Goal: Task Accomplishment & Management: Use online tool/utility

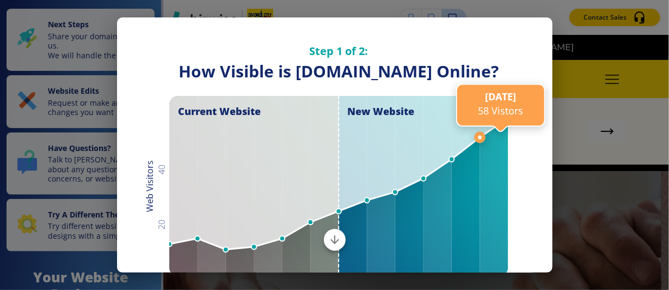
click at [480, 96] on line at bounding box center [480, 137] width 0 height 944
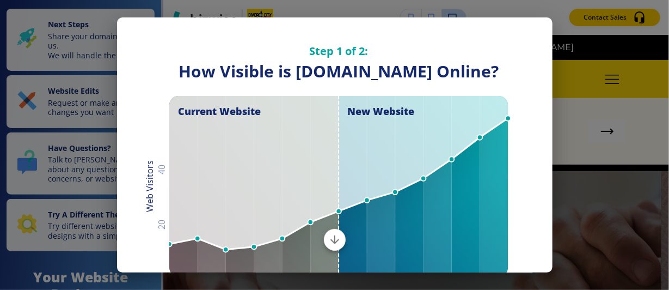
click at [523, 215] on div "Step 1 of 2: How Visible are You Online? How Visible is [DOMAIN_NAME] Online? C…" at bounding box center [335, 216] width 436 height 398
click at [559, 15] on div "Step 1 of 2: How Visible are You Online? How Visible is [DOMAIN_NAME] Online? C…" at bounding box center [334, 145] width 669 height 290
click at [466, 12] on div "Step 1 of 2: How Visible are You Online? How Visible is [DOMAIN_NAME] Online? C…" at bounding box center [334, 145] width 669 height 290
click at [277, 13] on div "Step 1 of 2: How Visible are You Online? How Visible is [DOMAIN_NAME] Online? C…" at bounding box center [334, 145] width 669 height 290
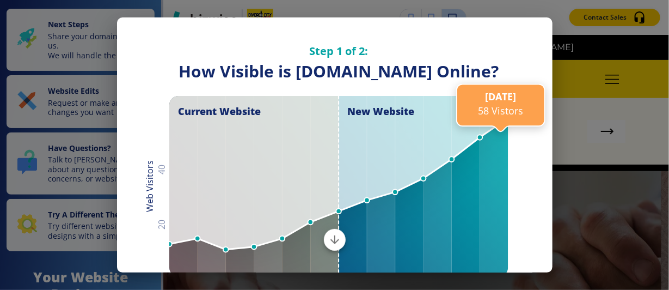
drag, startPoint x: 491, startPoint y: 71, endPoint x: 599, endPoint y: 228, distance: 190.4
click at [597, 228] on div "Step 1 of 2: How Visible are You Online? How Visible is [DOMAIN_NAME] Online? C…" at bounding box center [334, 145] width 669 height 290
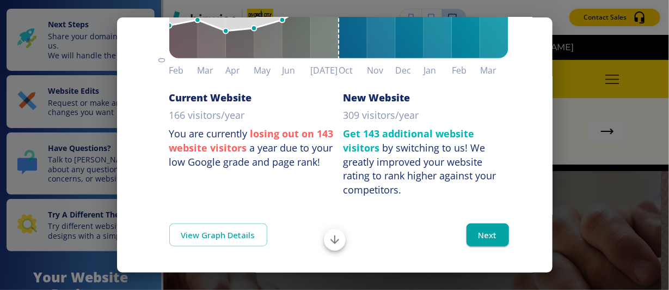
scroll to position [236, 0]
click at [484, 232] on button "Next" at bounding box center [488, 234] width 42 height 23
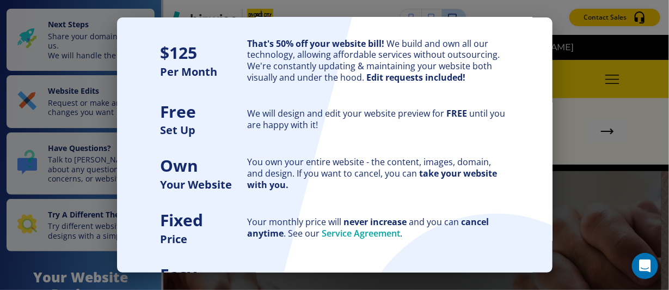
scroll to position [157, 0]
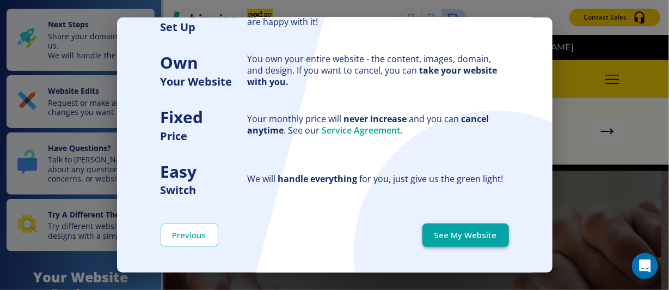
click at [454, 236] on button "See My Website" at bounding box center [466, 234] width 87 height 23
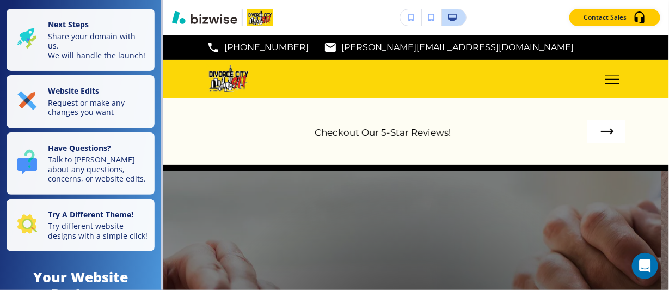
click at [449, 15] on icon "button" at bounding box center [453, 18] width 9 height 8
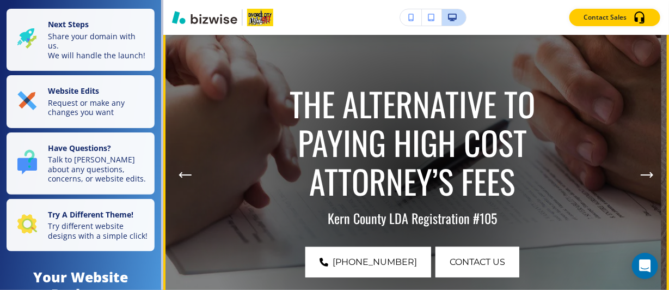
scroll to position [0, 0]
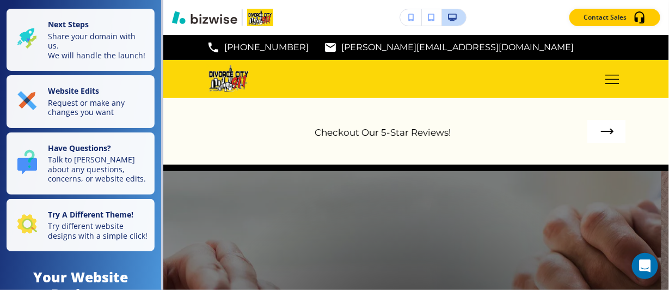
click at [411, 15] on icon "button" at bounding box center [412, 18] width 6 height 8
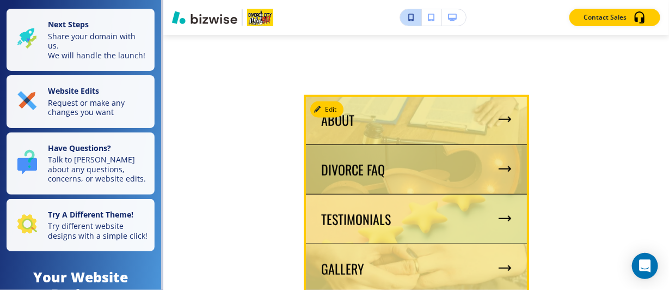
scroll to position [1852, 0]
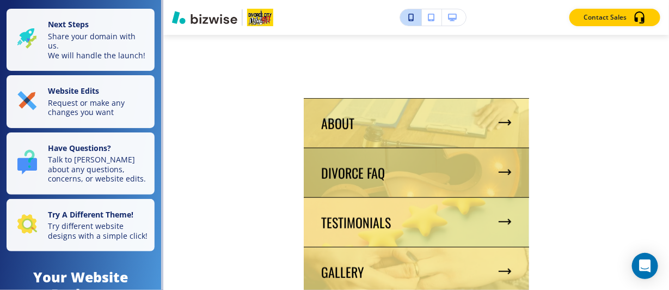
click at [433, 15] on icon "button" at bounding box center [432, 18] width 7 height 8
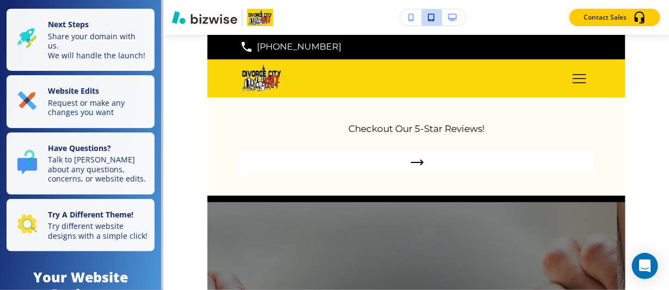
scroll to position [0, 0]
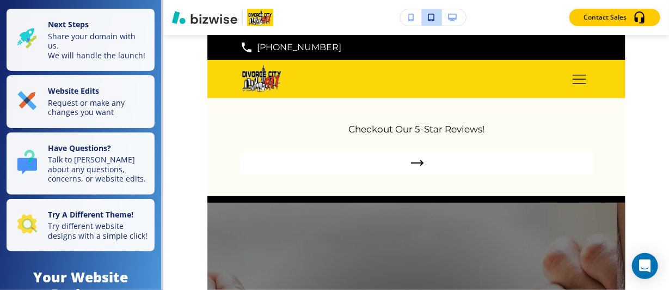
click at [410, 14] on icon "button" at bounding box center [412, 18] width 6 height 8
